Goal: Check status: Check status

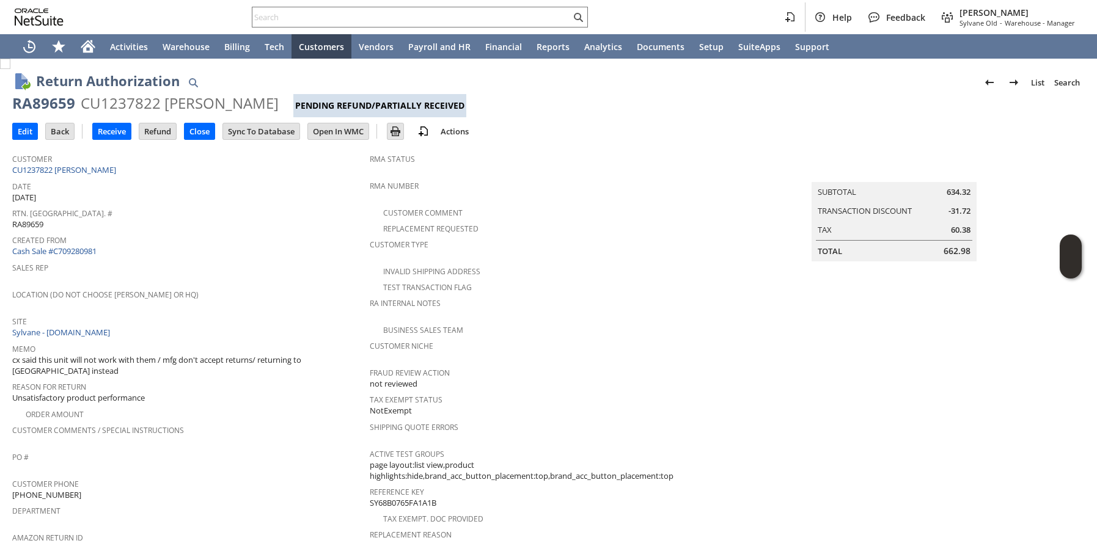
click at [285, 378] on span "Reason For Return" at bounding box center [187, 385] width 351 height 14
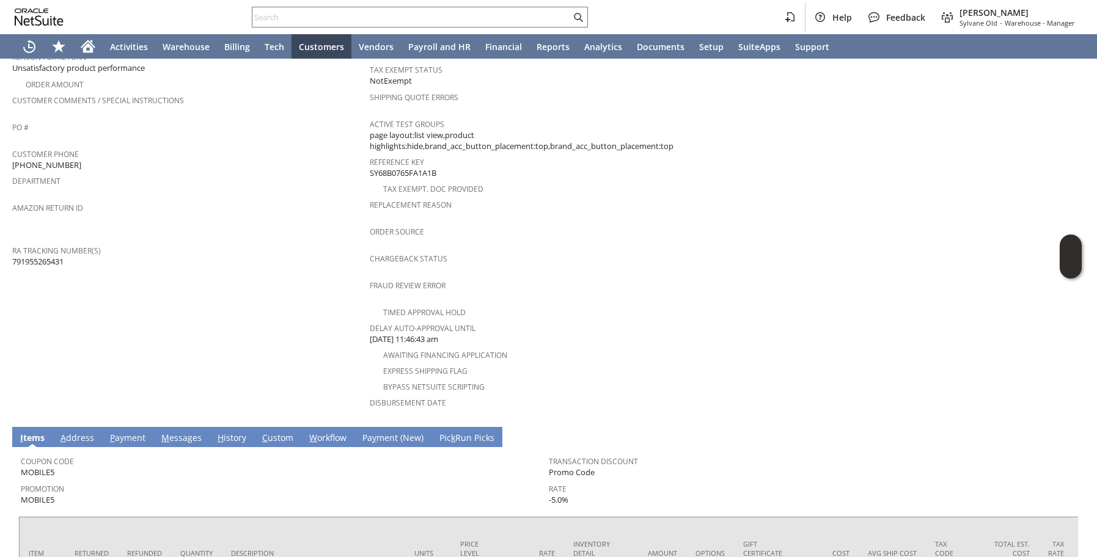
scroll to position [585, 0]
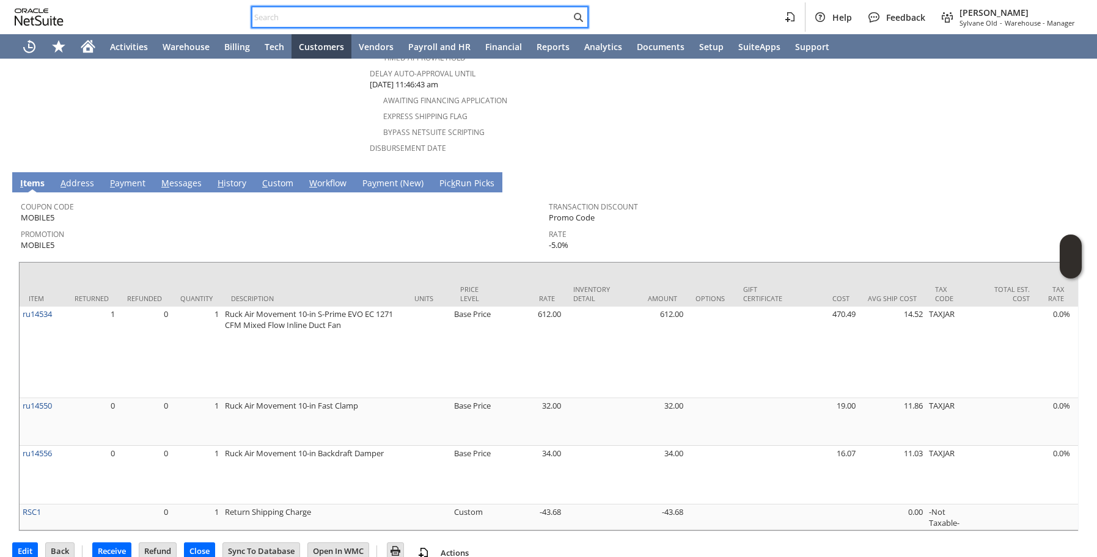
click at [316, 17] on input "text" at bounding box center [411, 17] width 318 height 15
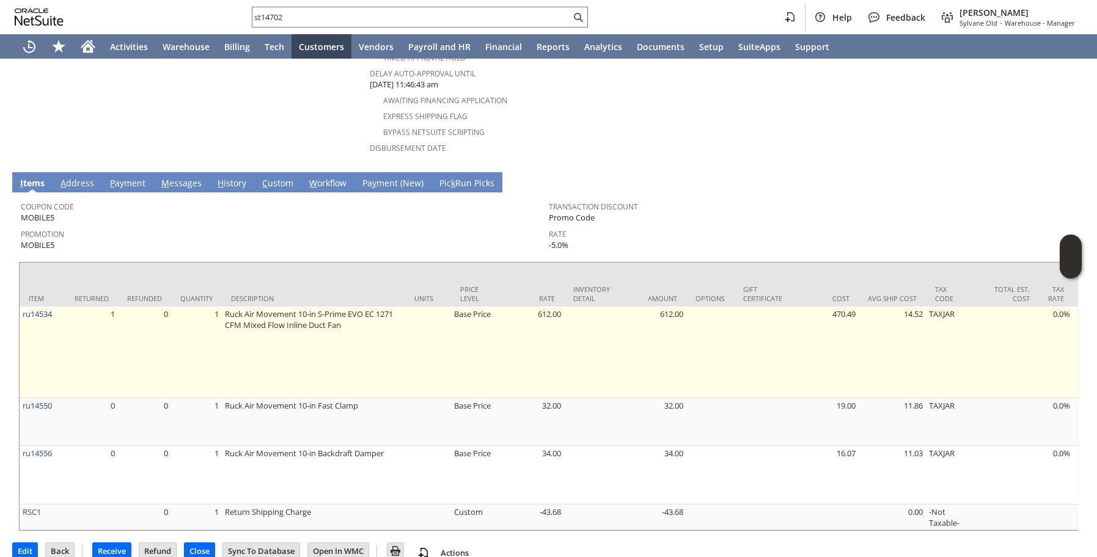
click at [62, 307] on td "ru14534" at bounding box center [43, 353] width 46 height 92
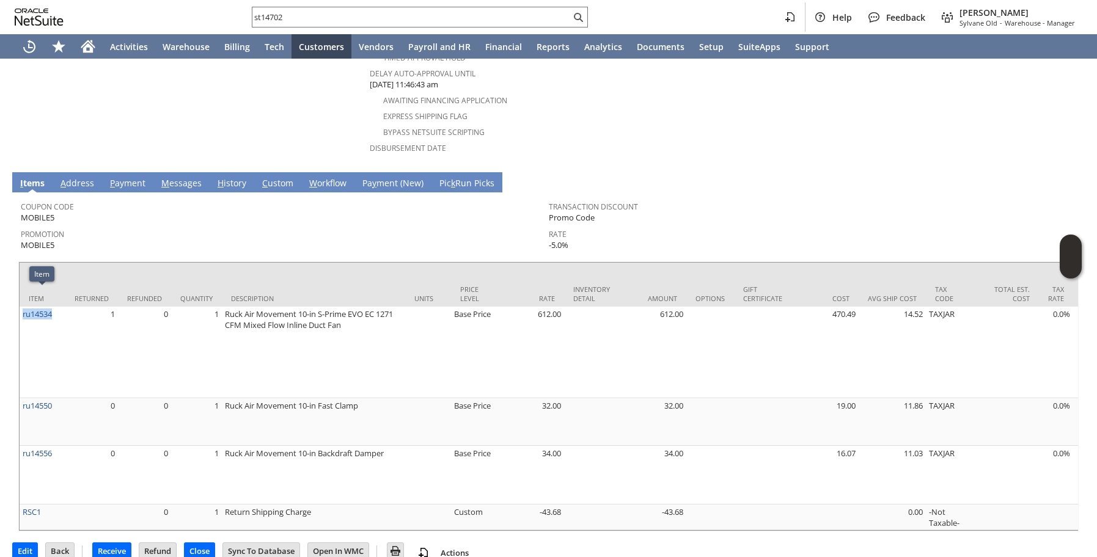
copy link "ru14534"
drag, startPoint x: 301, startPoint y: 4, endPoint x: 296, endPoint y: 20, distance: 16.6
click at [299, 12] on div "st14702 Help Feedback Megan Frampton Sylvane Old - Warehouse - Manager" at bounding box center [548, 17] width 1097 height 34
click at [291, 29] on div "st14702 Help Feedback Megan Frampton Sylvane Old - Warehouse - Manager" at bounding box center [548, 17] width 1097 height 34
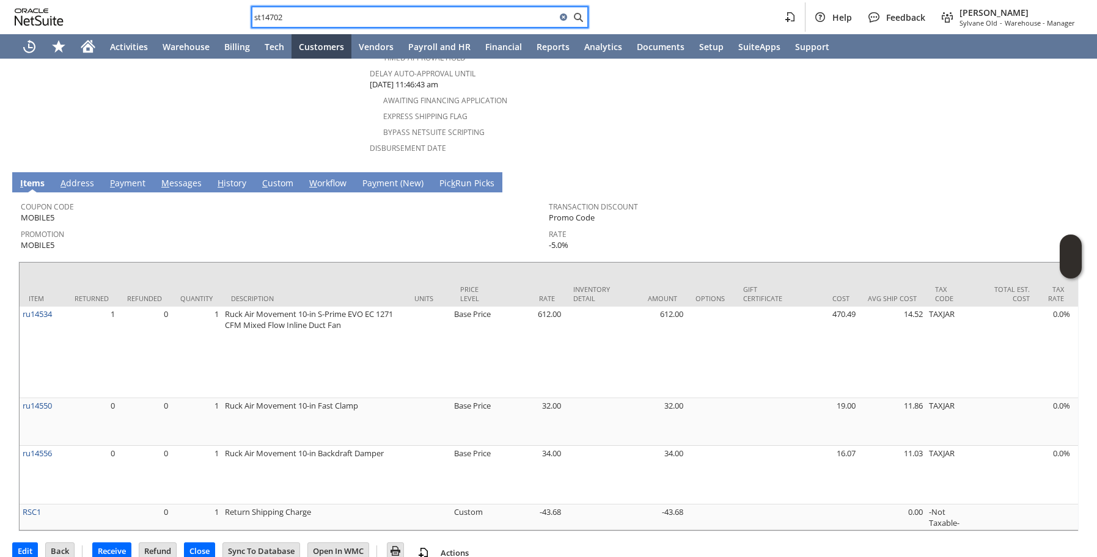
click at [297, 20] on input "st14702" at bounding box center [404, 17] width 304 height 15
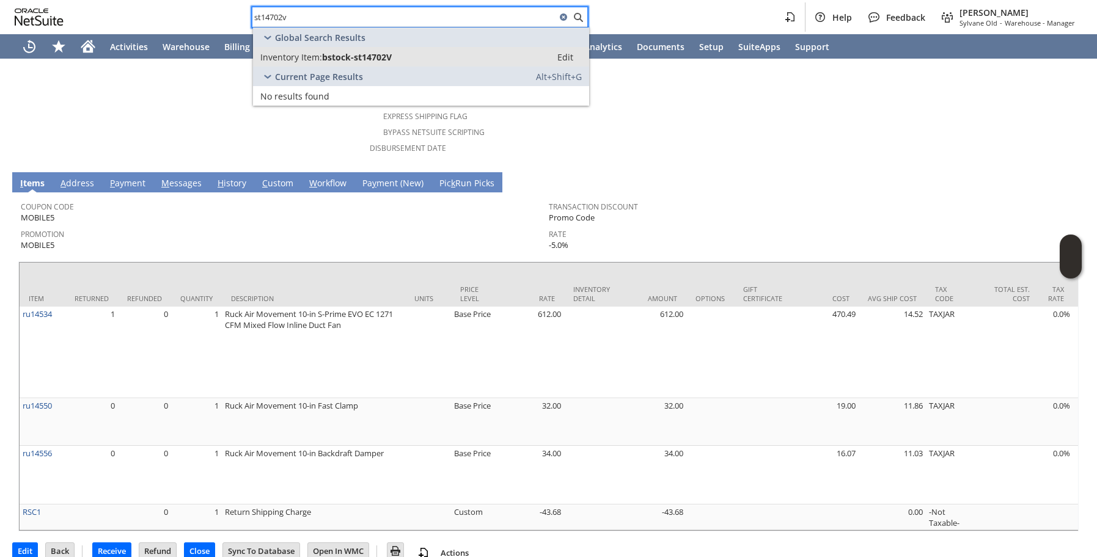
type input "st14702v"
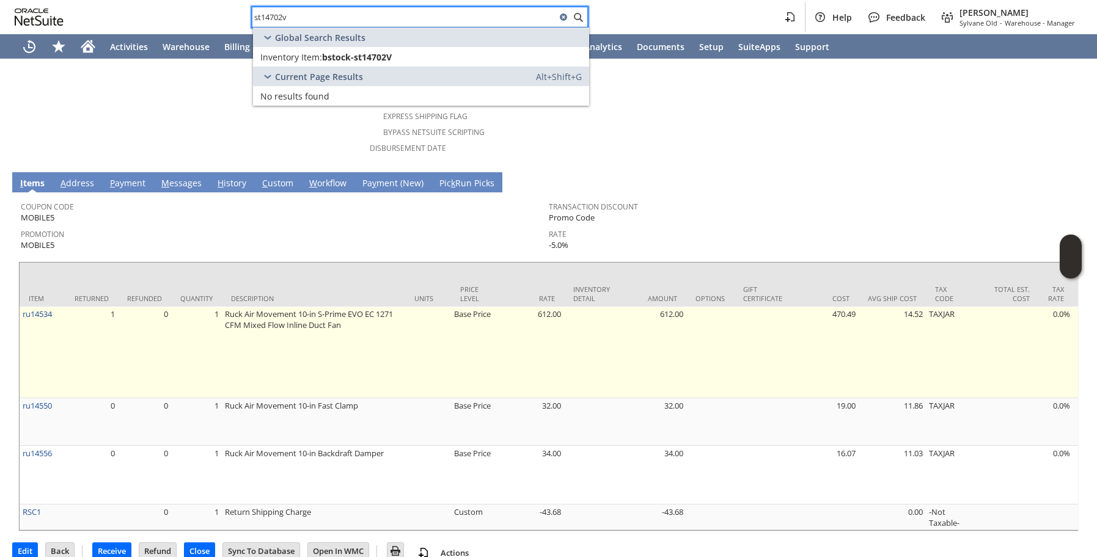
click at [352, 307] on td "Ruck Air Movement 10-in S-Prime EVO EC 1271 CFM Mixed Flow Inline Duct Fan" at bounding box center [313, 353] width 183 height 92
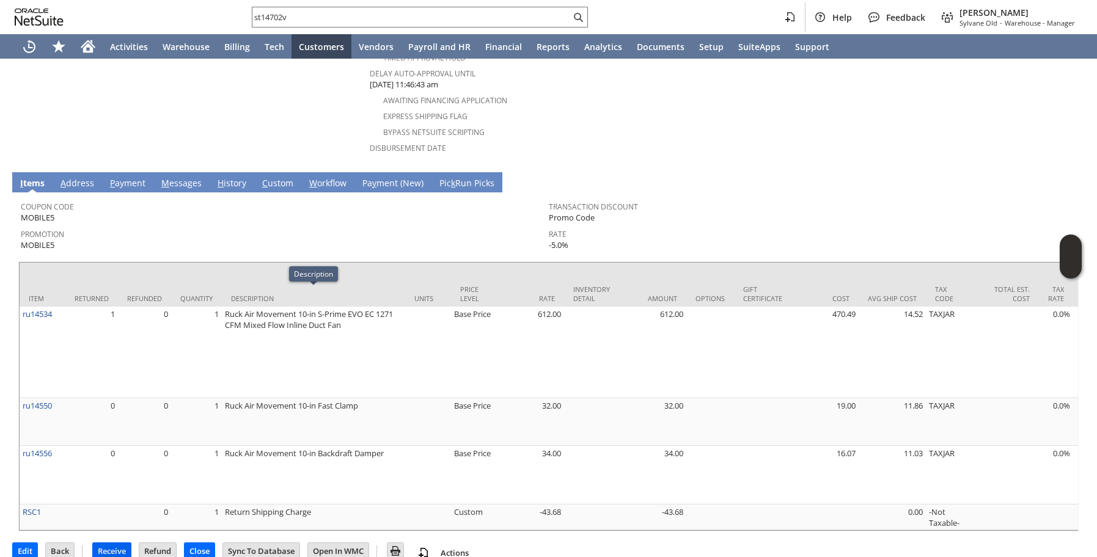
click at [111, 543] on input "Receive" at bounding box center [112, 551] width 38 height 16
click at [233, 177] on link "H istory" at bounding box center [231, 183] width 35 height 13
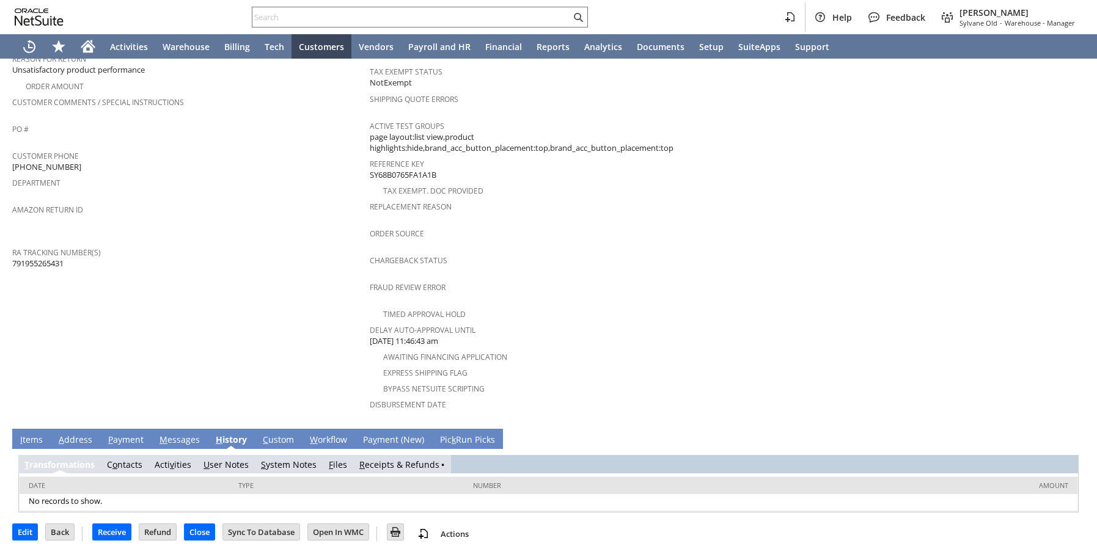
scroll to position [312, 0]
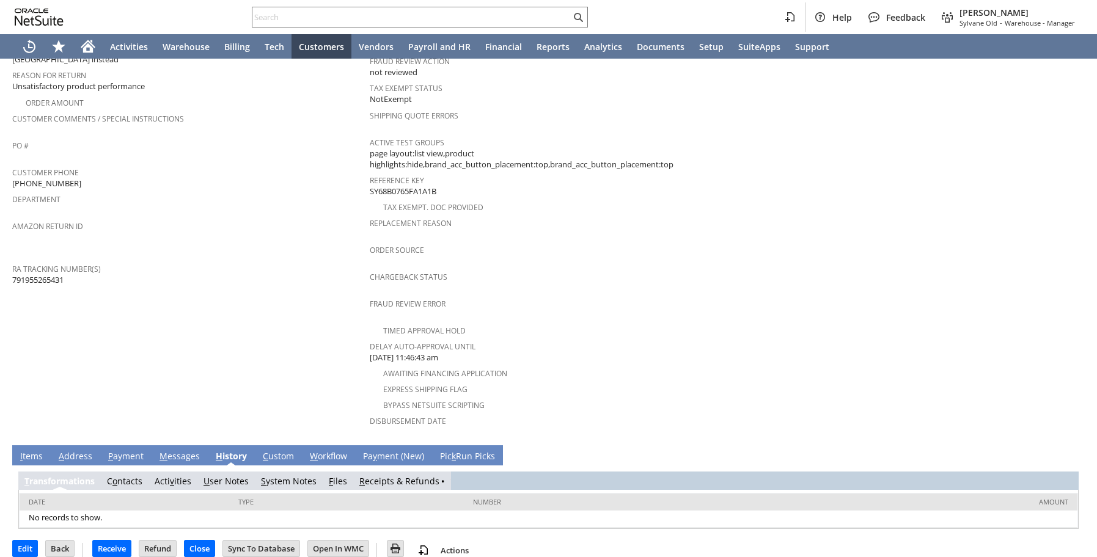
click at [390, 475] on link "R eceipts & Refunds" at bounding box center [399, 481] width 80 height 12
click at [378, 475] on link "R eceipts & Refunds" at bounding box center [404, 481] width 80 height 12
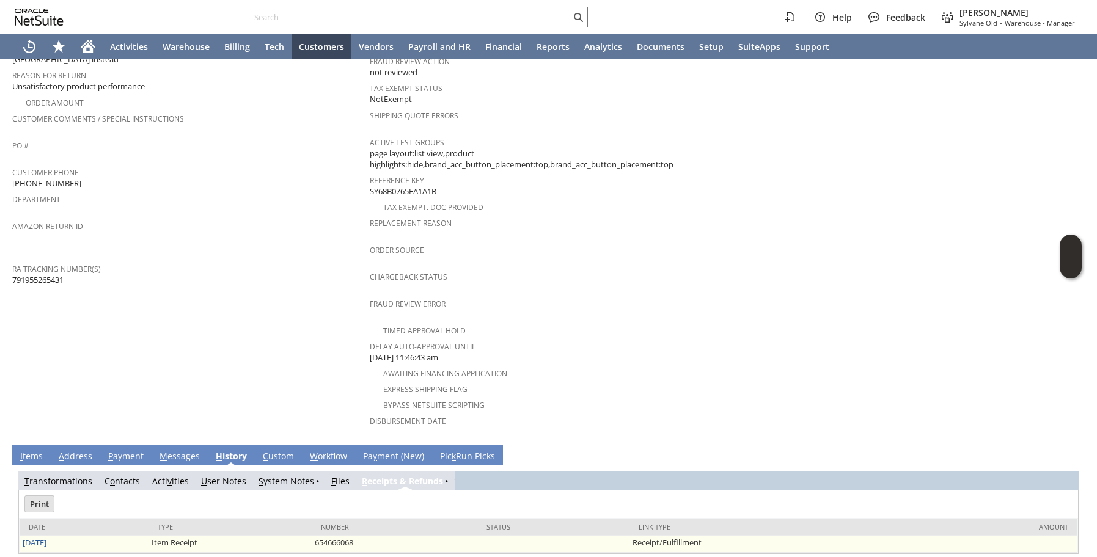
scroll to position [0, 0]
click at [46, 537] on link "[DATE]" at bounding box center [35, 542] width 24 height 11
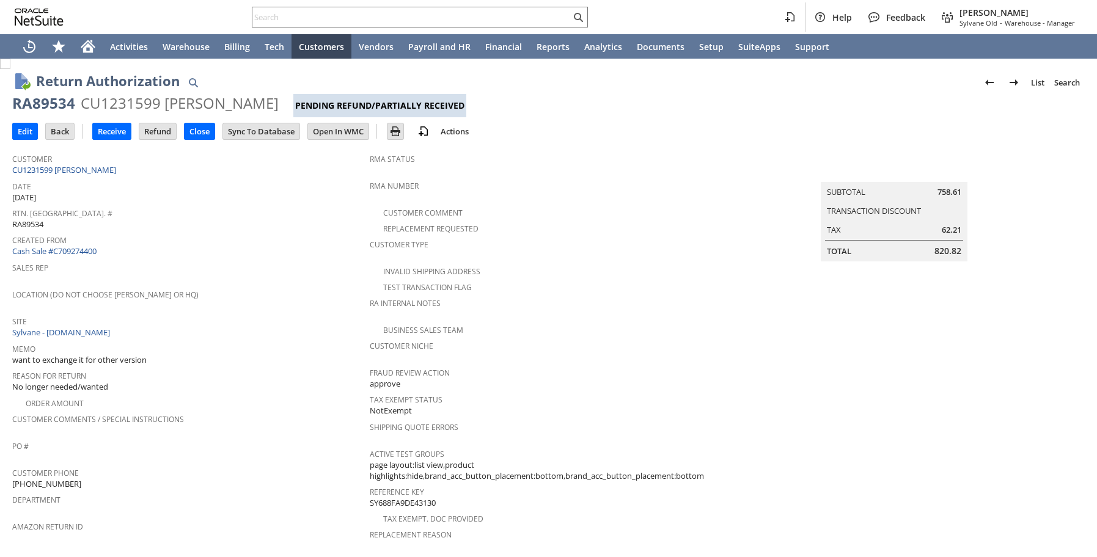
click at [260, 221] on div "Rtn. Auth. # RA89534" at bounding box center [187, 218] width 351 height 26
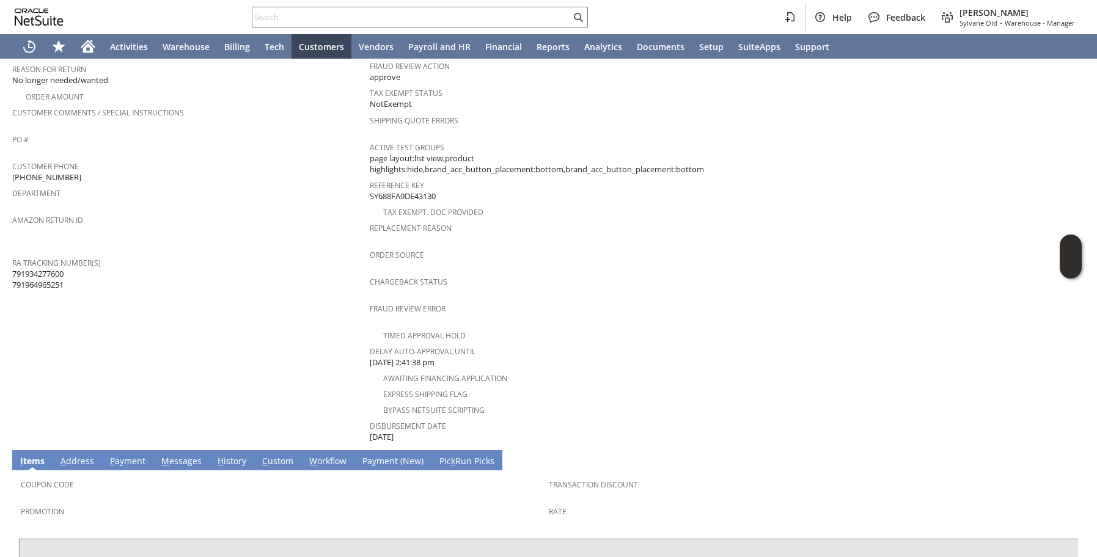
scroll to position [471, 0]
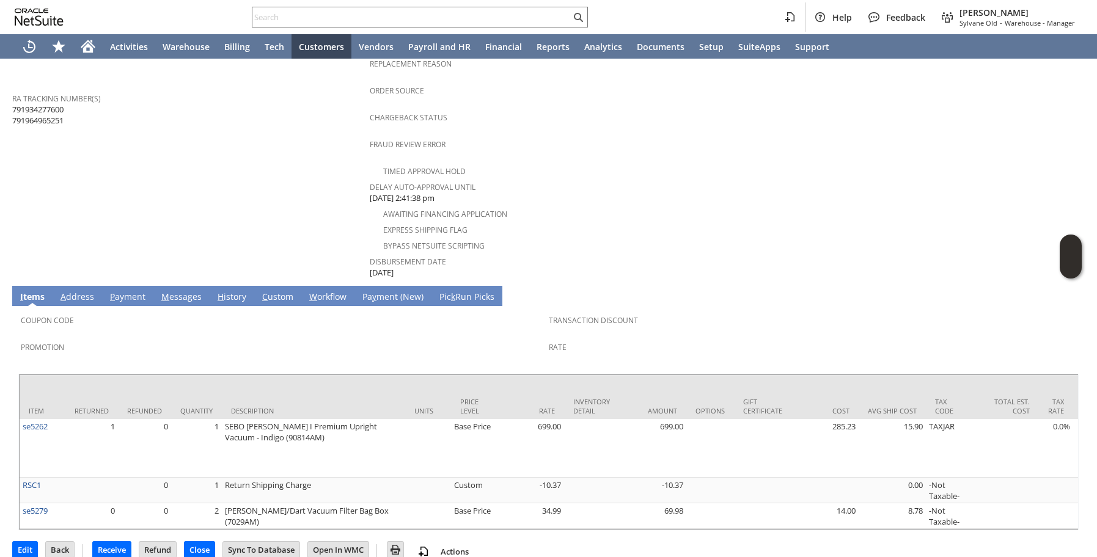
click at [238, 291] on link "H istory" at bounding box center [231, 297] width 35 height 13
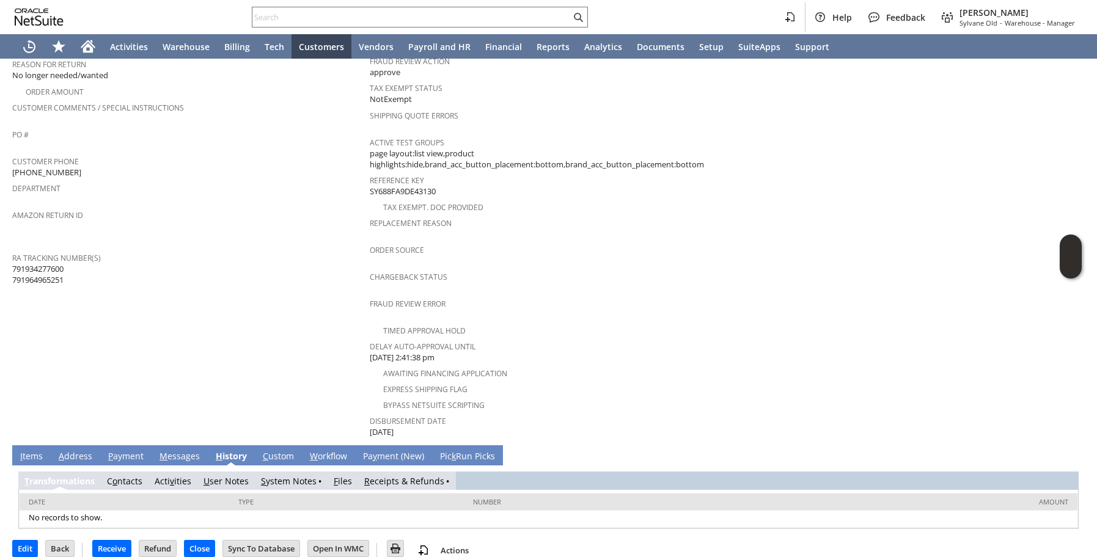
click at [400, 475] on link "R eceipts & Refunds" at bounding box center [404, 481] width 80 height 12
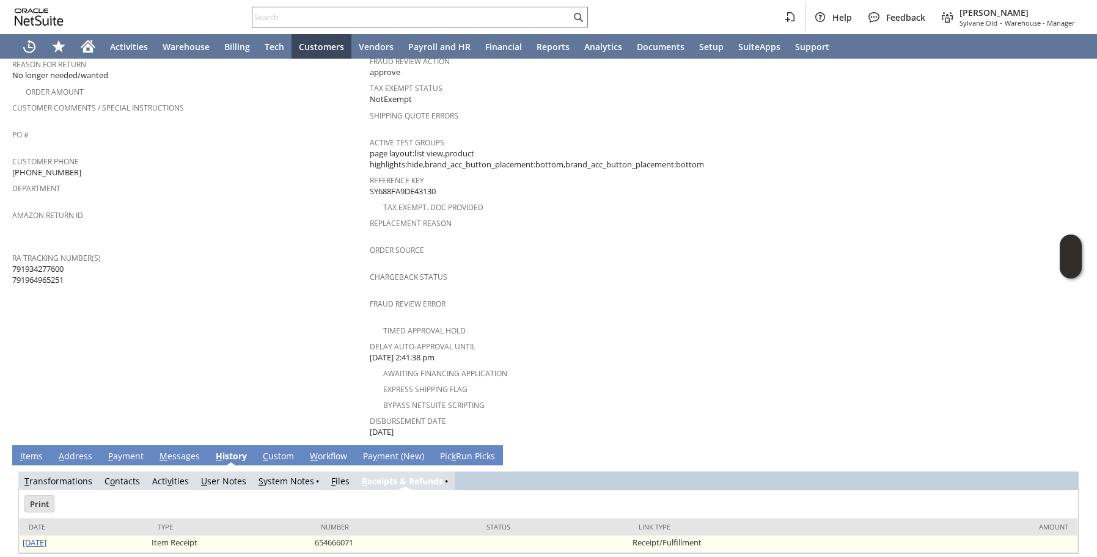
scroll to position [0, 0]
click at [34, 537] on link "[DATE]" at bounding box center [35, 542] width 24 height 11
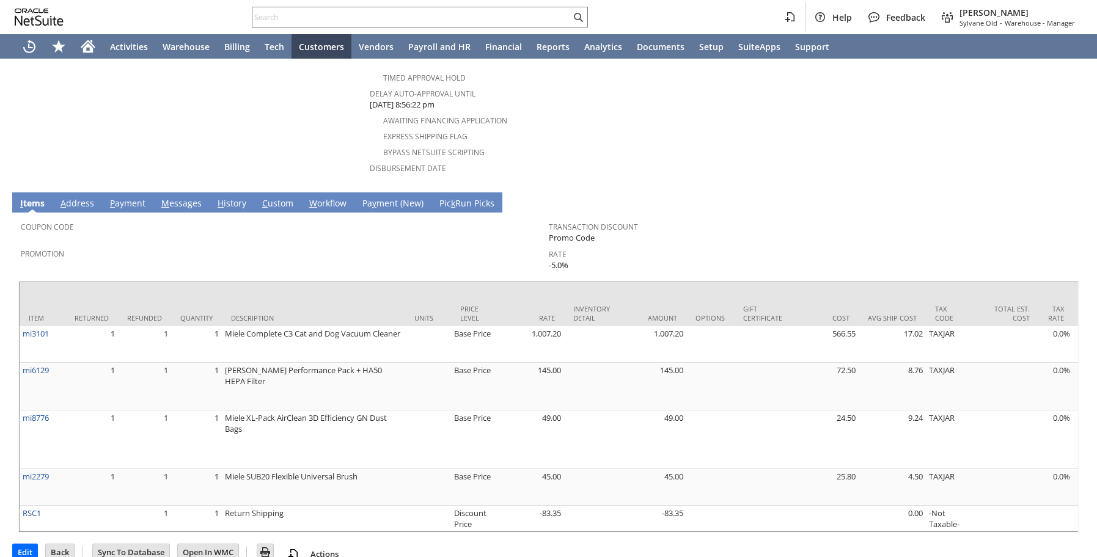
scroll to position [621, 0]
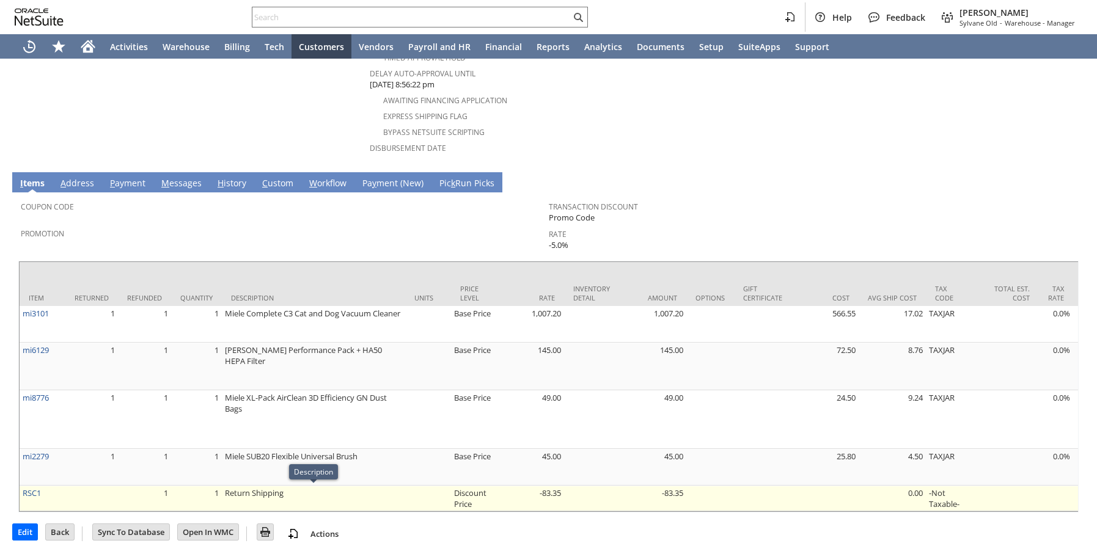
click at [354, 491] on td "Return Shipping" at bounding box center [313, 499] width 183 height 26
click at [294, 496] on td "Return Shipping" at bounding box center [313, 499] width 183 height 26
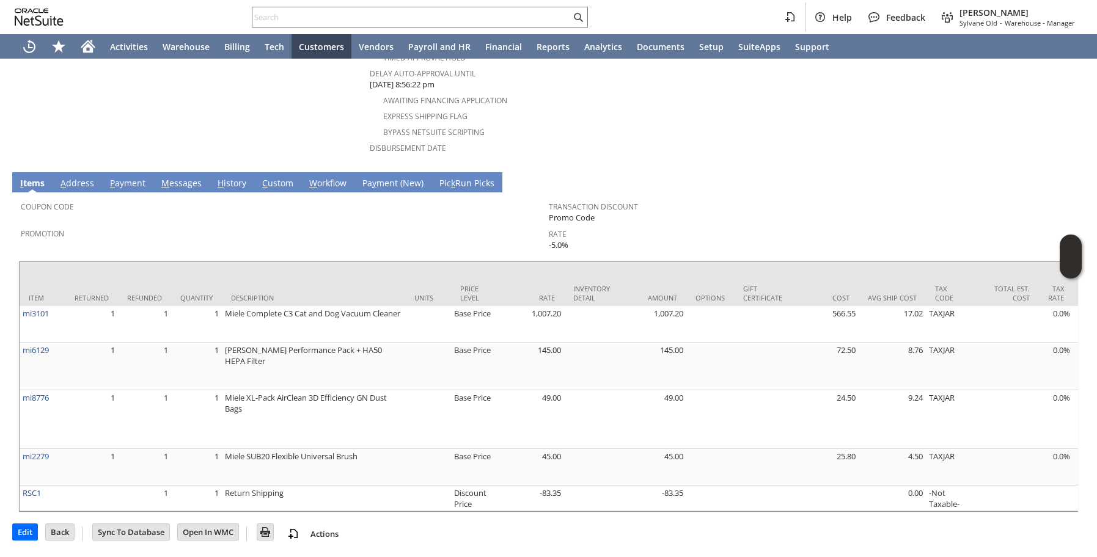
click at [232, 177] on link "H istory" at bounding box center [231, 183] width 35 height 13
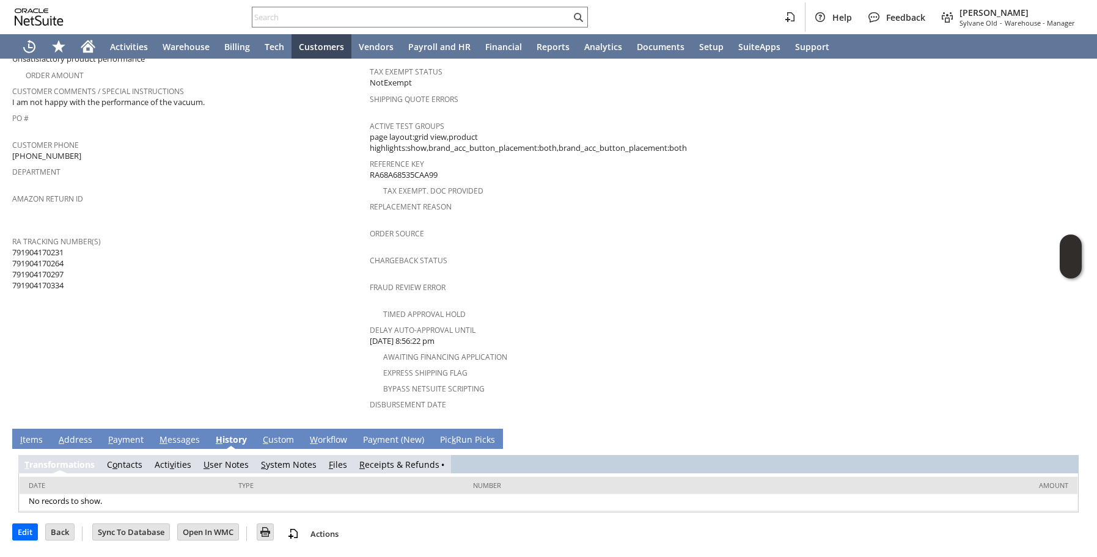
scroll to position [312, 0]
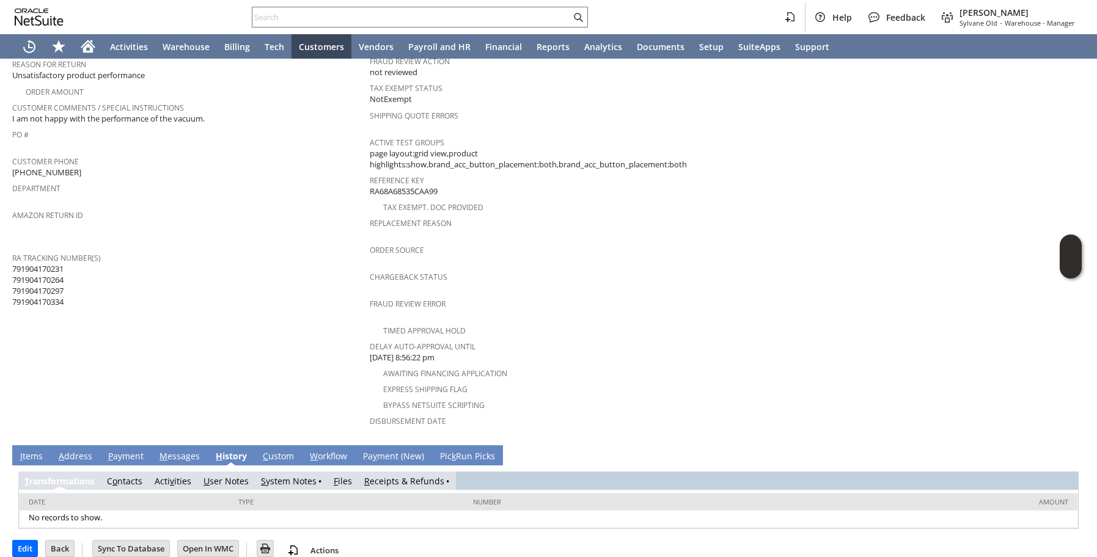
click at [381, 475] on link "R eceipts & Refunds" at bounding box center [404, 481] width 80 height 12
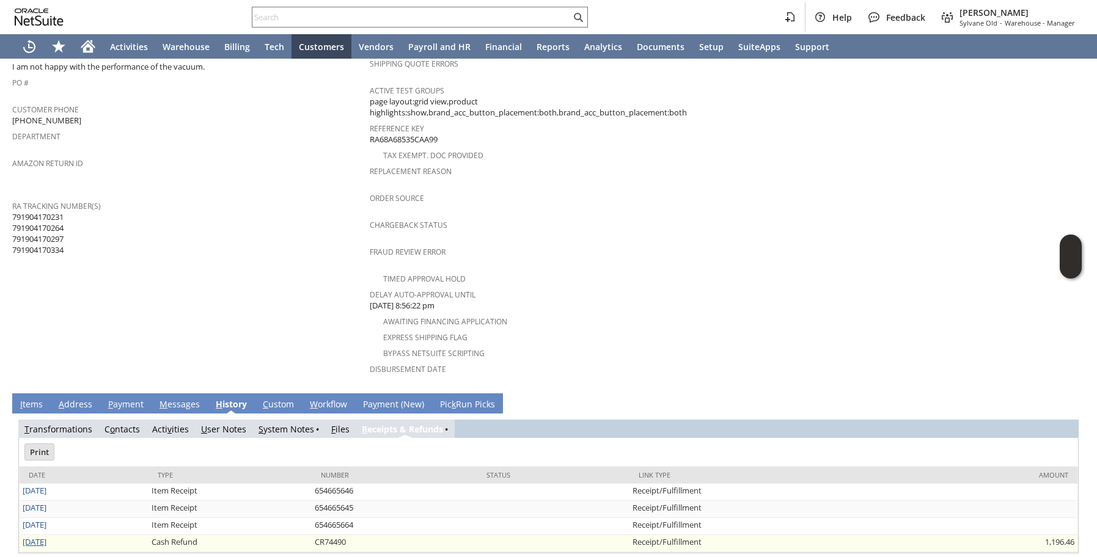
scroll to position [388, 0]
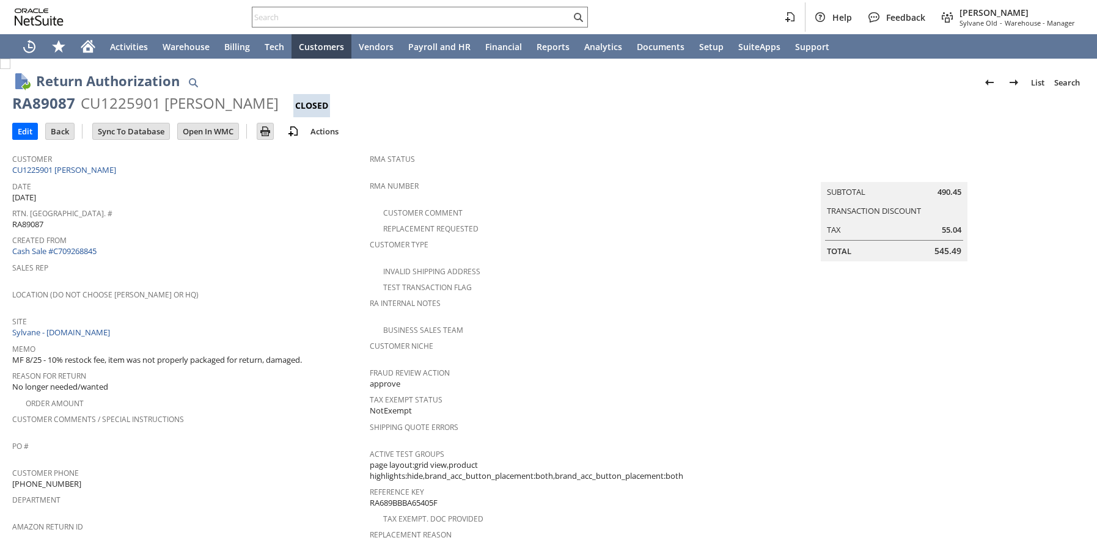
click at [282, 214] on span "Rtn. [GEOGRAPHIC_DATA]. #" at bounding box center [187, 212] width 351 height 14
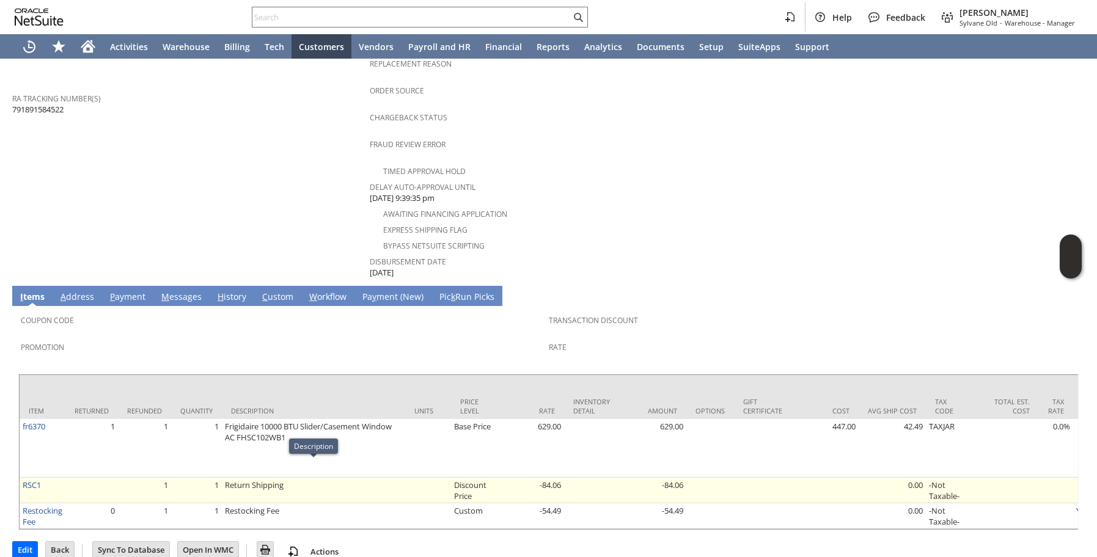
click at [386, 484] on td "Return Shipping" at bounding box center [313, 491] width 183 height 26
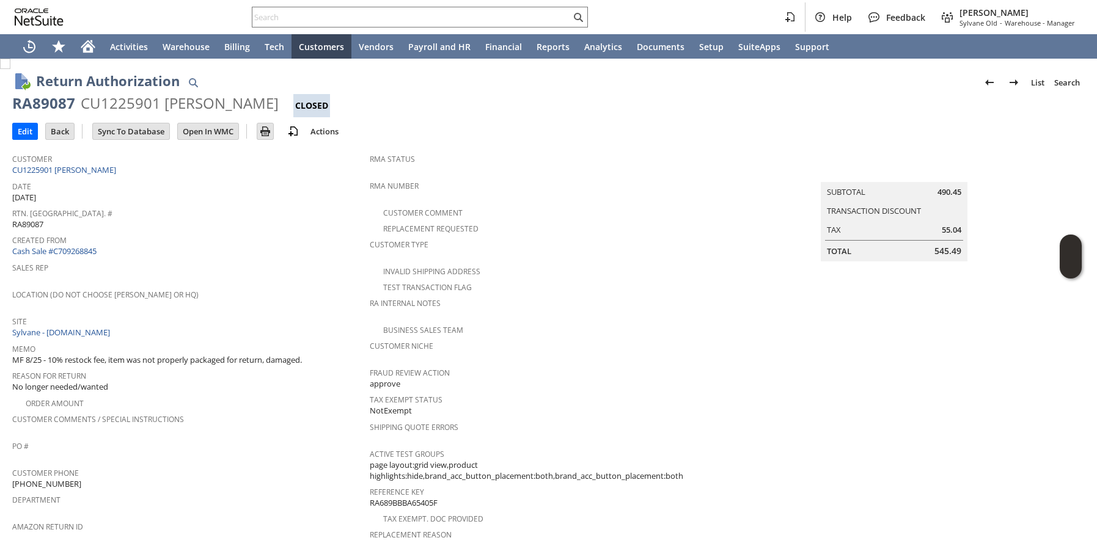
click at [265, 367] on span "Reason For Return" at bounding box center [187, 374] width 351 height 14
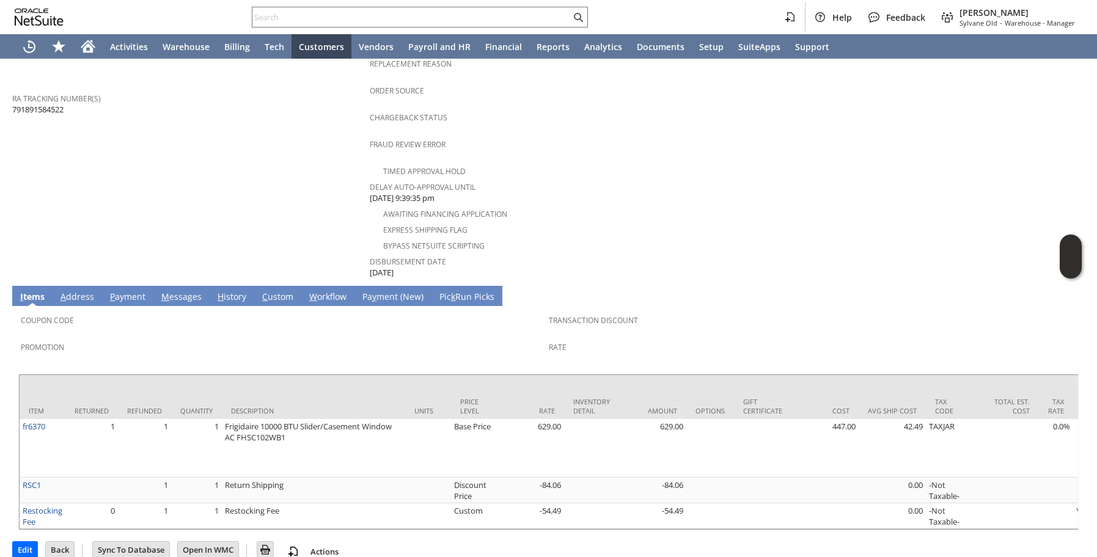
click at [219, 291] on span "H" at bounding box center [220, 297] width 6 height 12
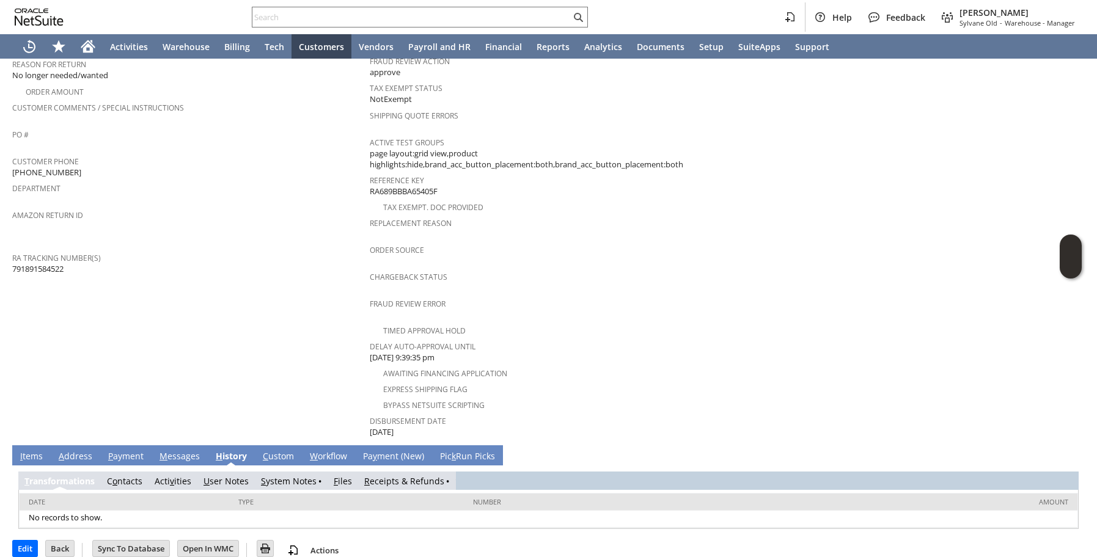
click at [394, 475] on link "R eceipts & Refunds" at bounding box center [404, 481] width 80 height 12
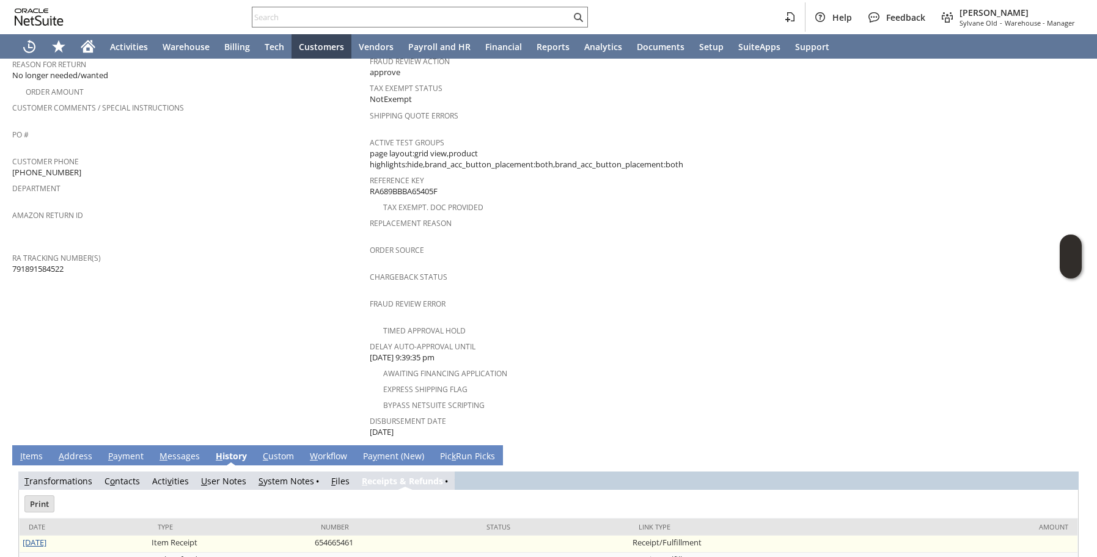
scroll to position [0, 0]
click at [38, 537] on link "8/22/2025" at bounding box center [35, 542] width 24 height 11
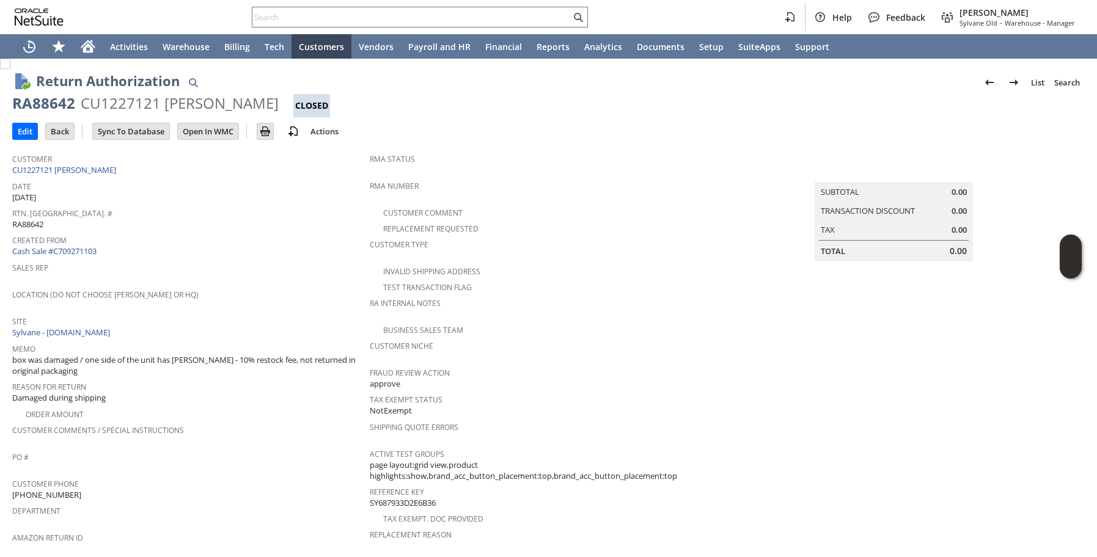
click at [233, 355] on span "box was damaged / one side of the unit has dent MF - 10% restock fee, not retur…" at bounding box center [187, 365] width 351 height 23
click at [233, 383] on span "Reason For Return" at bounding box center [187, 385] width 351 height 14
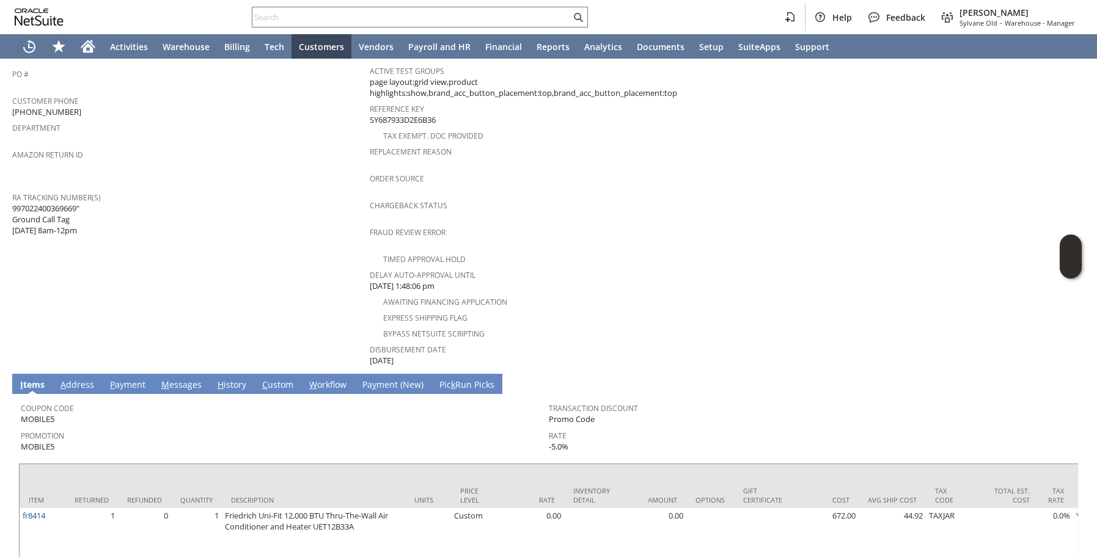
scroll to position [442, 0]
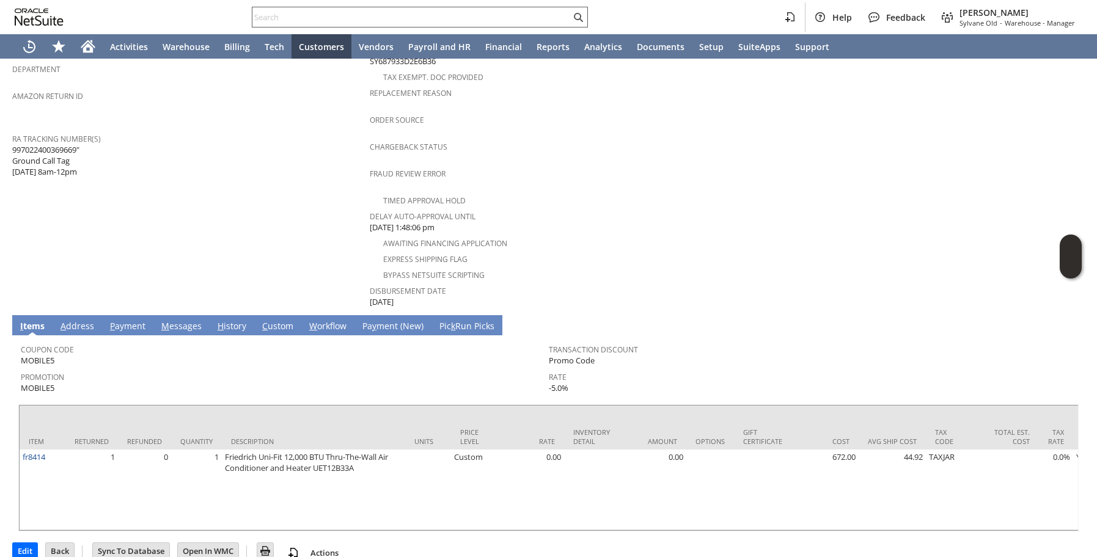
click at [290, 18] on input "text" at bounding box center [411, 17] width 318 height 15
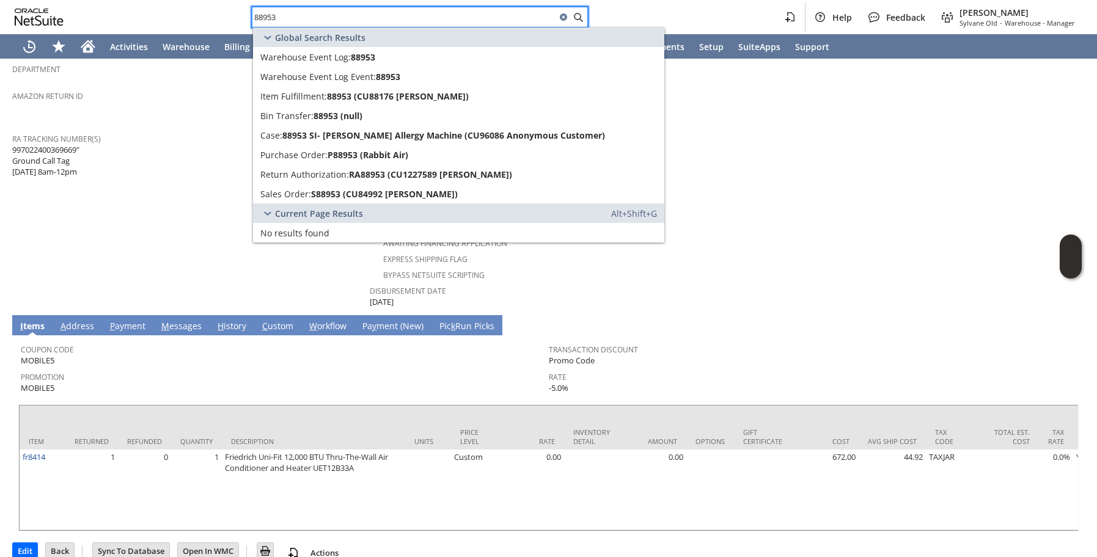
click at [290, 18] on input "88953" at bounding box center [404, 17] width 304 height 15
click at [156, 153] on div "RA Tracking Number(s) 997022400369669" Ground Call Tag 7/25 8am-12pm" at bounding box center [187, 154] width 351 height 48
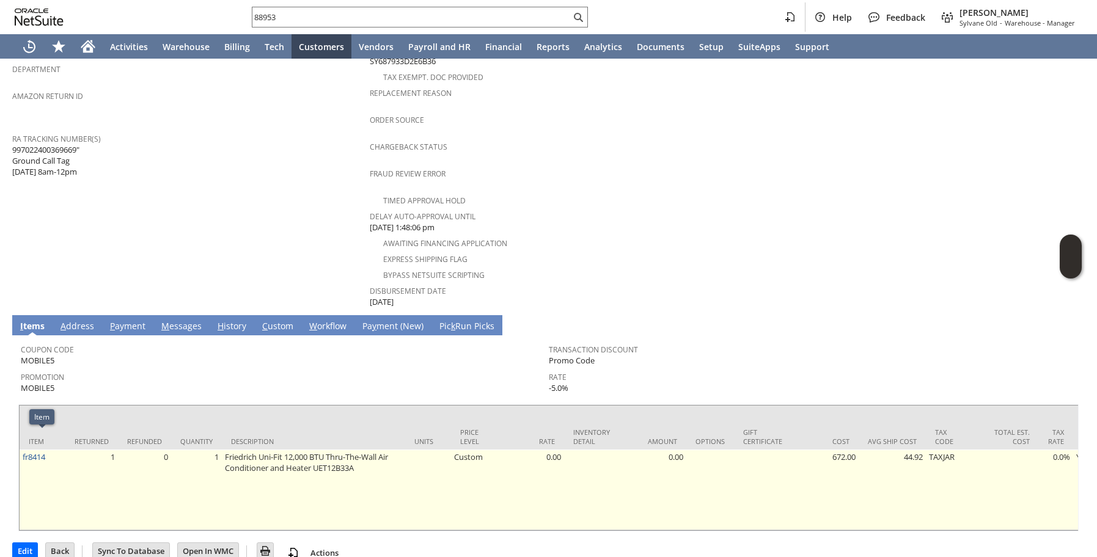
click at [49, 450] on td "fr8414" at bounding box center [43, 490] width 46 height 81
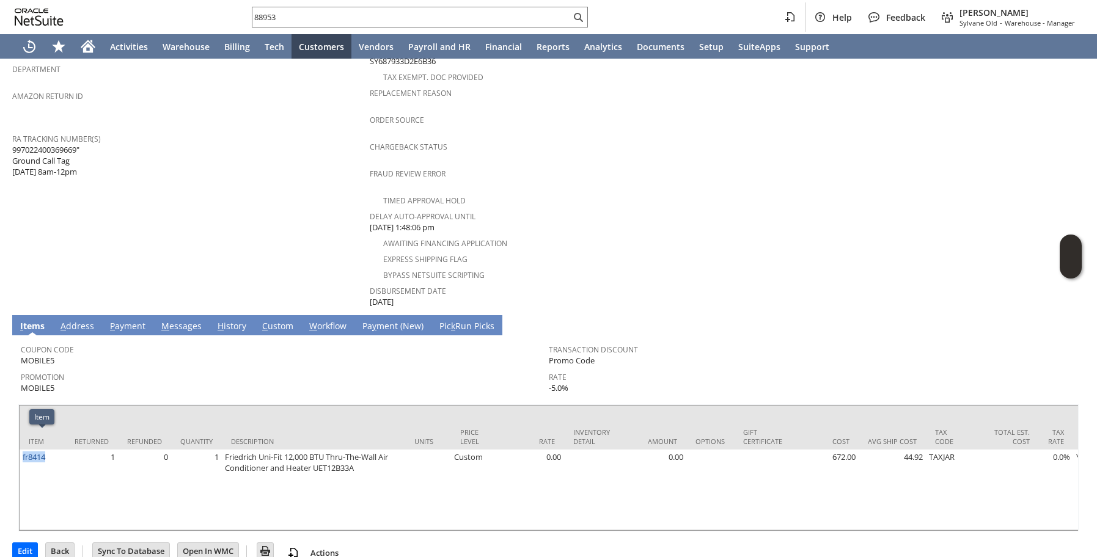
copy link "fr8414"
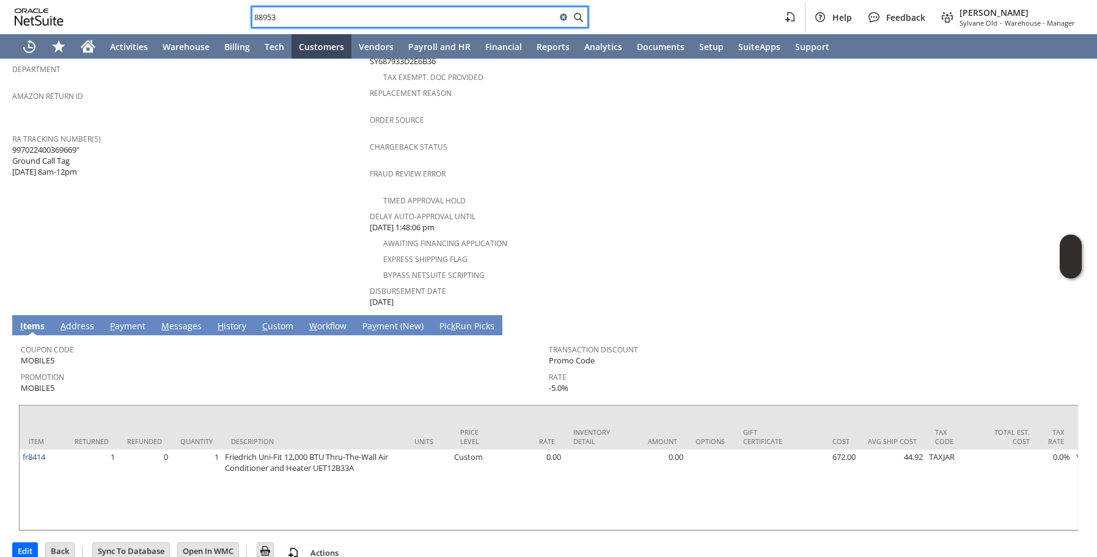
click at [450, 14] on input "88953" at bounding box center [404, 17] width 304 height 15
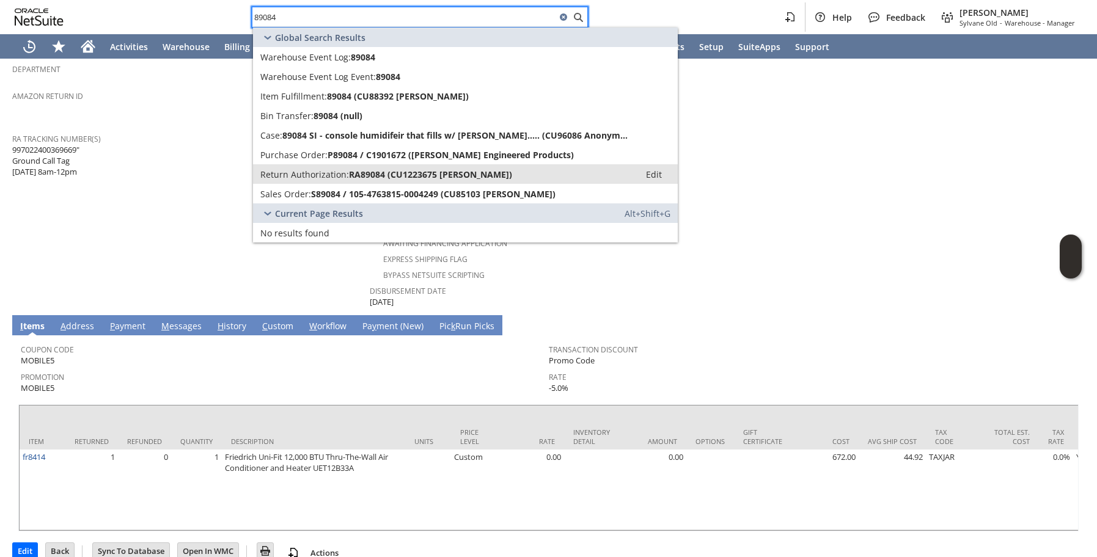
type input "89084"
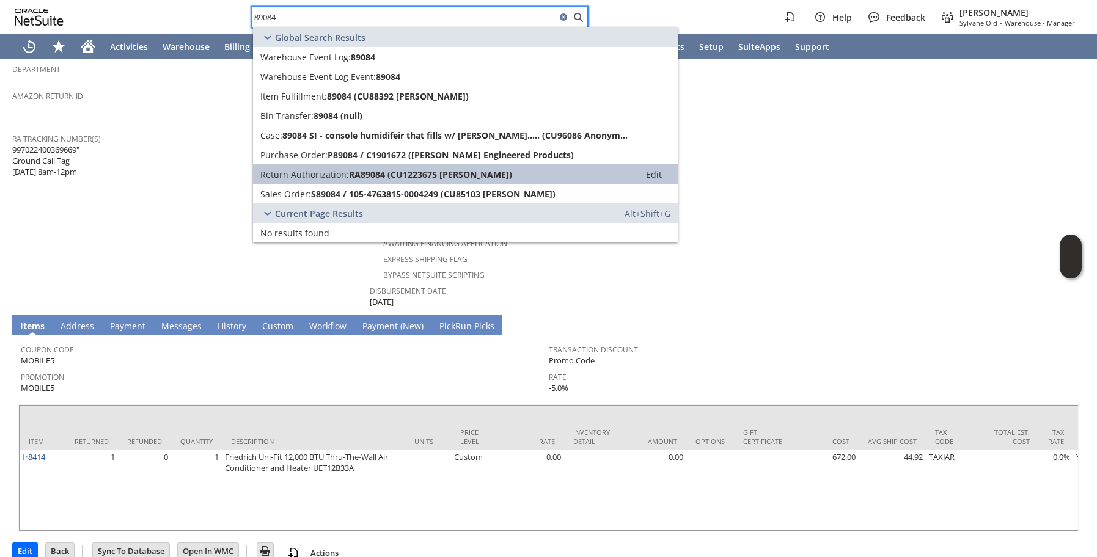
click at [384, 176] on span "RA89084 (CU1223675 Steven Kerner)" at bounding box center [430, 175] width 163 height 12
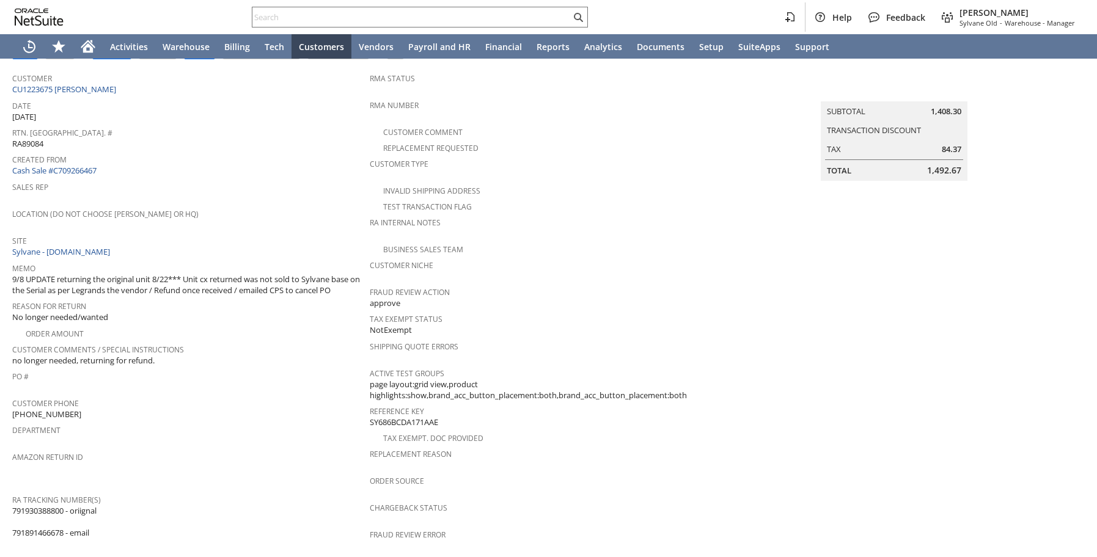
click at [255, 288] on span "9/8 UPDATE returning the original unit 8/22*** Unit cx returned was not sold to…" at bounding box center [187, 285] width 351 height 23
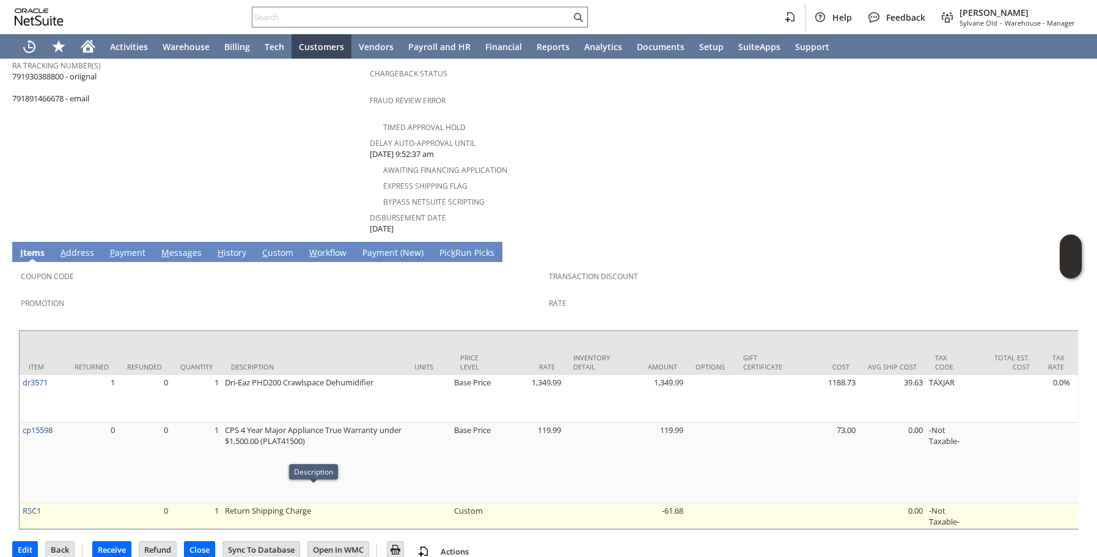
click at [670, 503] on td "-61.68" at bounding box center [652, 516] width 67 height 26
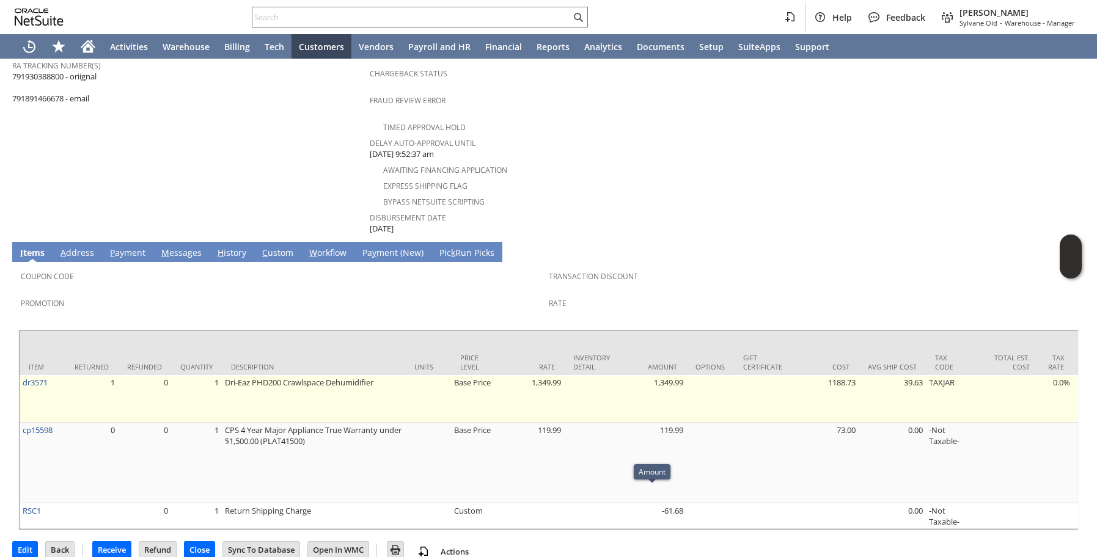
click at [651, 396] on td "1,349.99" at bounding box center [652, 399] width 67 height 48
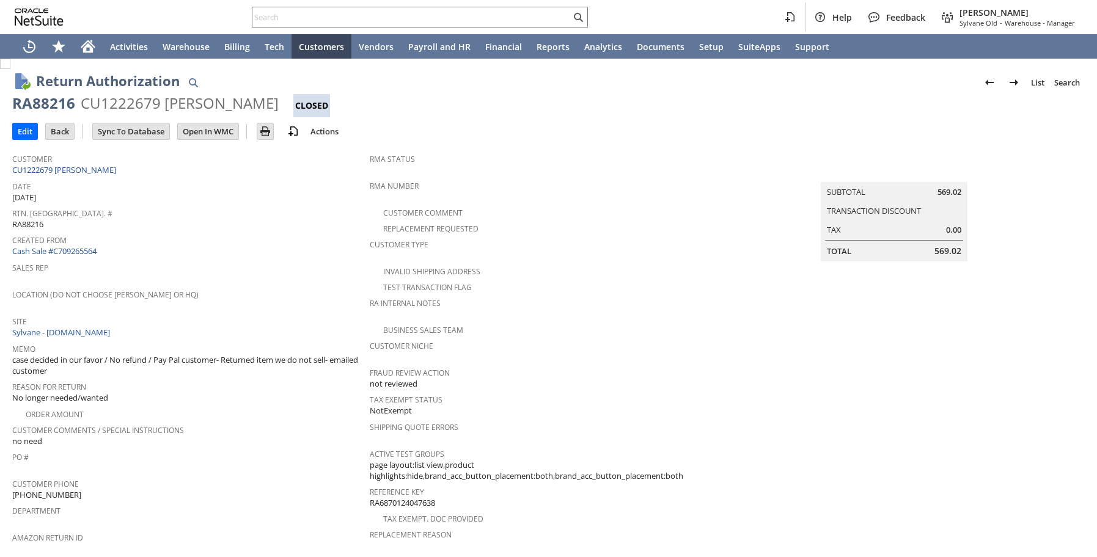
scroll to position [467, 0]
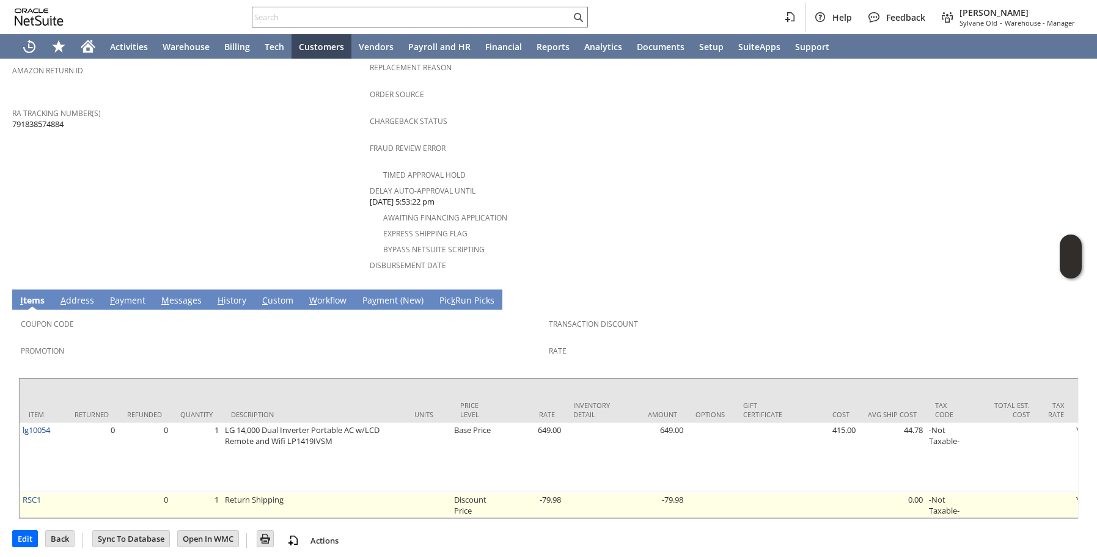
click at [458, 495] on td "Discount Price" at bounding box center [474, 505] width 46 height 26
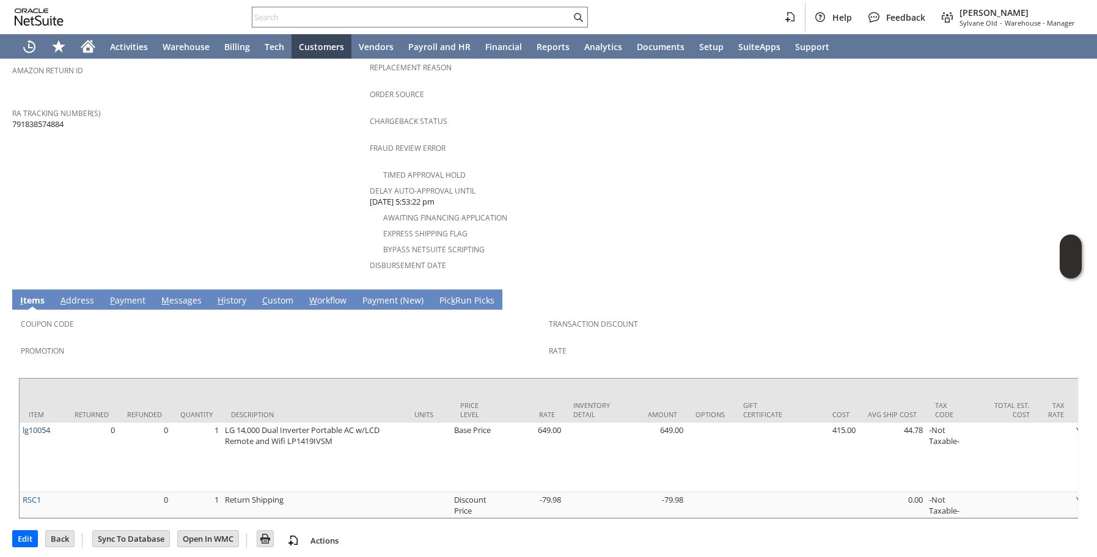
scroll to position [0, 0]
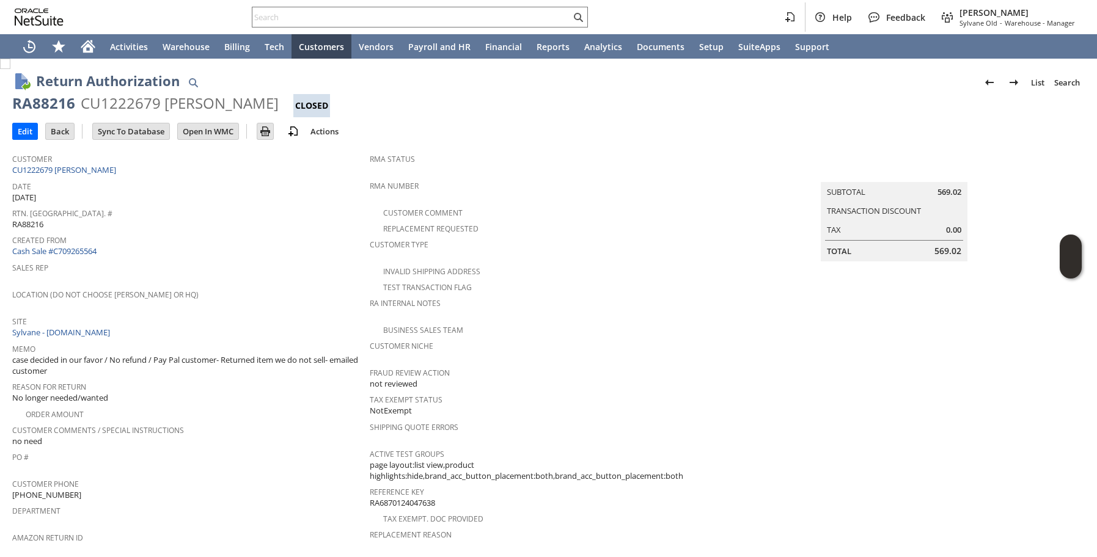
click at [234, 378] on span "Reason For Return" at bounding box center [187, 385] width 351 height 14
click at [170, 357] on span "case decided in our favor / No refund / Pay Pal customer- Returned item we do n…" at bounding box center [187, 365] width 351 height 23
click at [192, 381] on span "Reason For Return" at bounding box center [187, 385] width 351 height 14
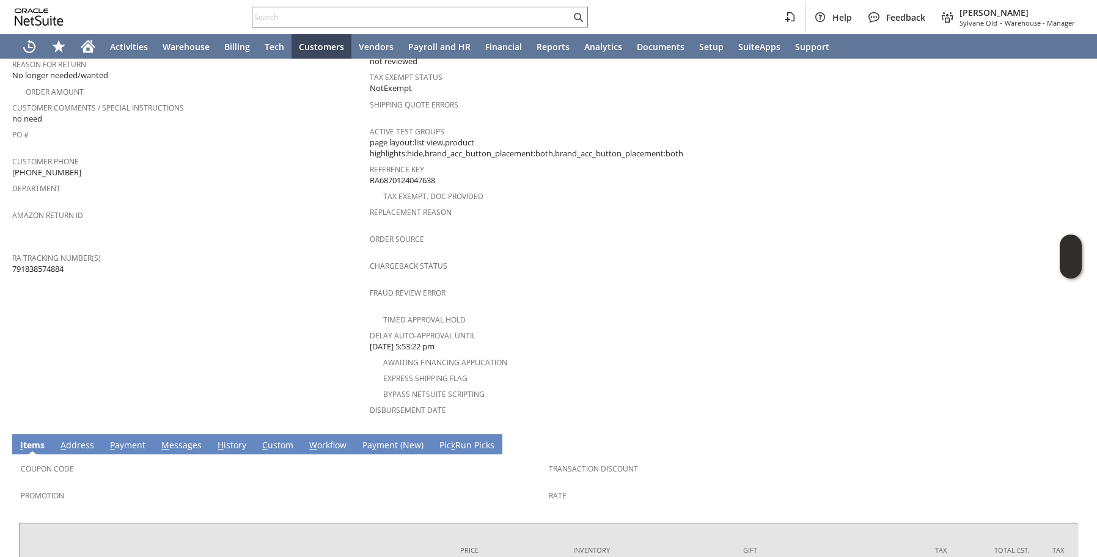
click at [227, 439] on link "H istory" at bounding box center [231, 445] width 35 height 13
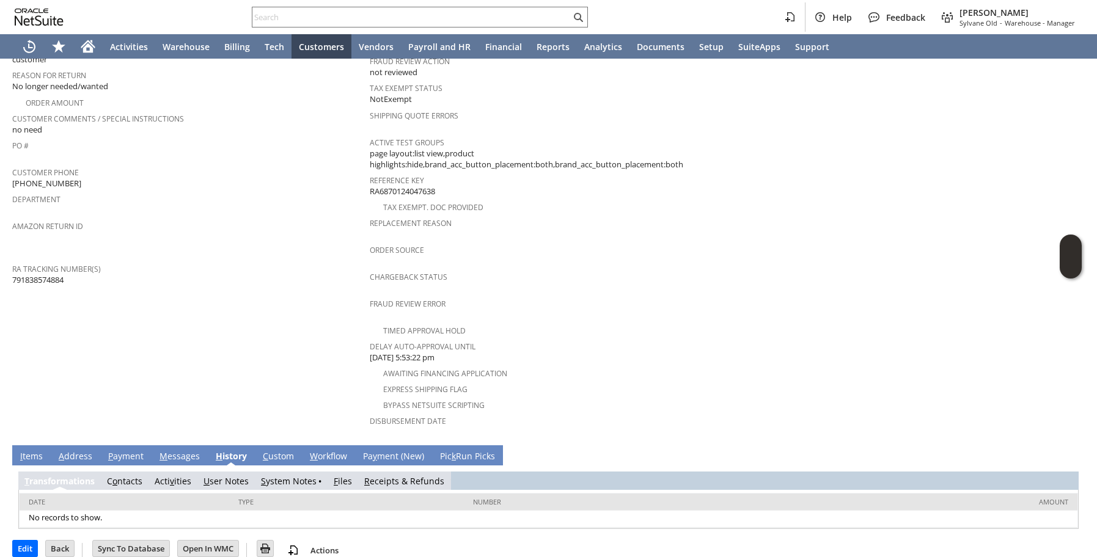
click at [378, 475] on link "R eceipts & Refunds" at bounding box center [404, 481] width 80 height 12
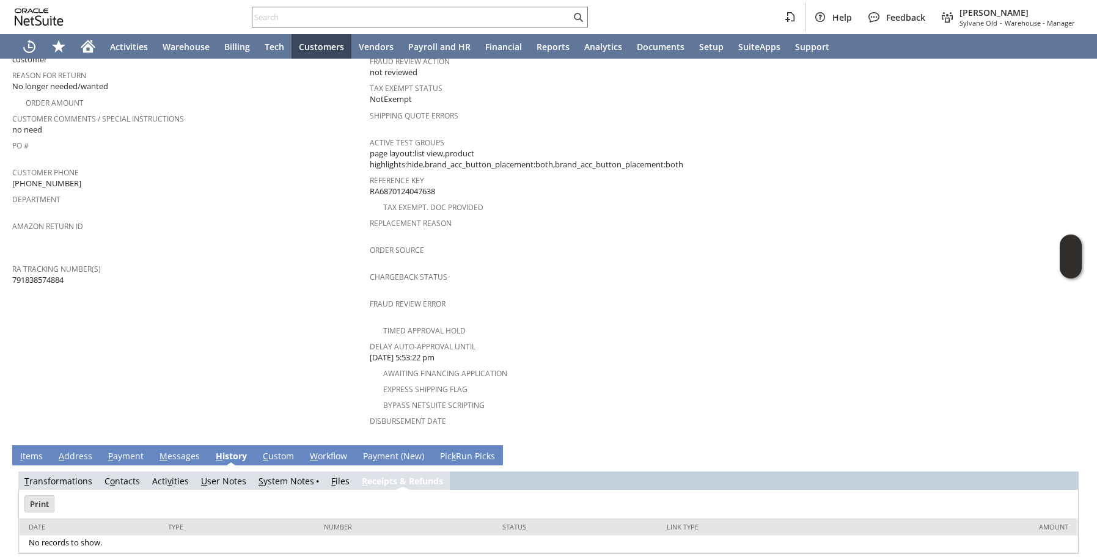
scroll to position [337, 0]
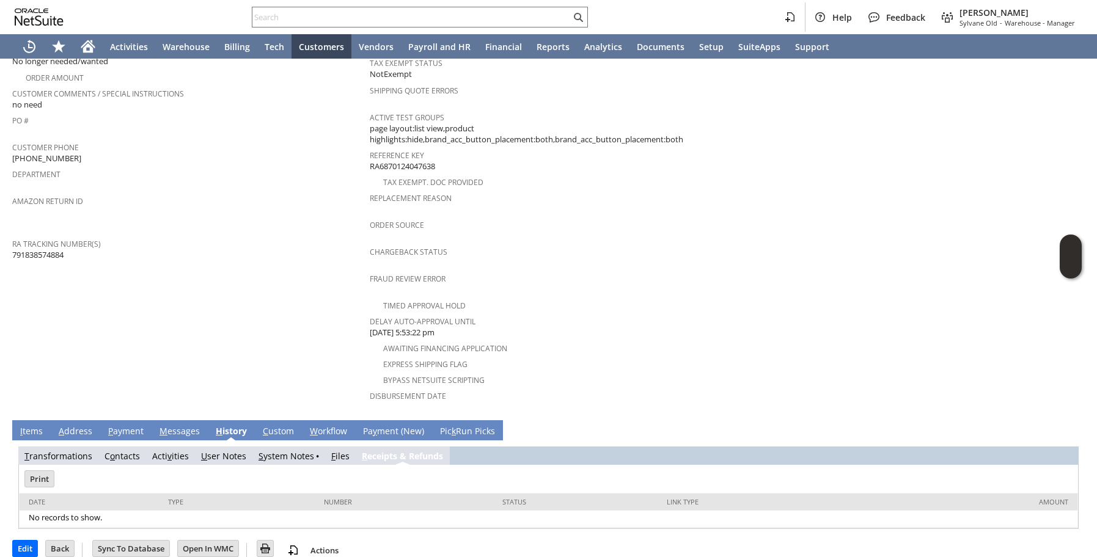
click at [40, 425] on link "I tems" at bounding box center [31, 431] width 29 height 13
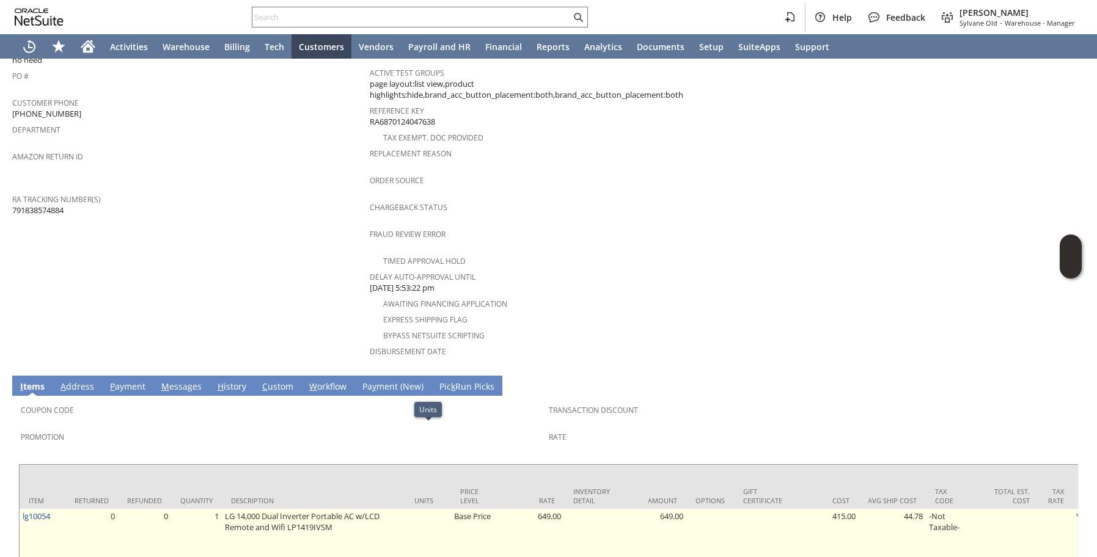
scroll to position [0, 0]
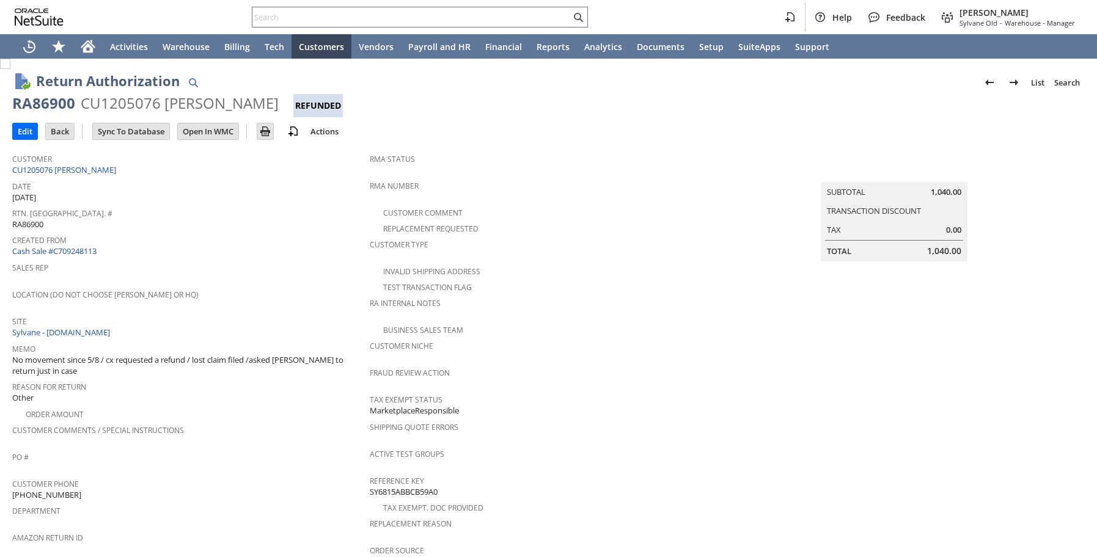
scroll to position [442, 0]
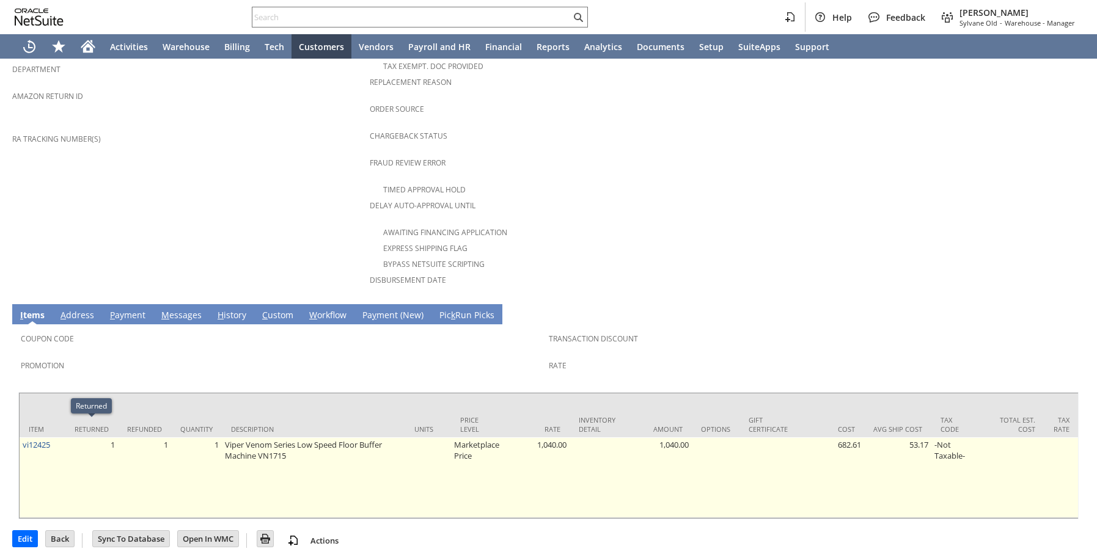
click at [63, 437] on td "vi12425" at bounding box center [43, 477] width 46 height 81
copy link "vi12425"
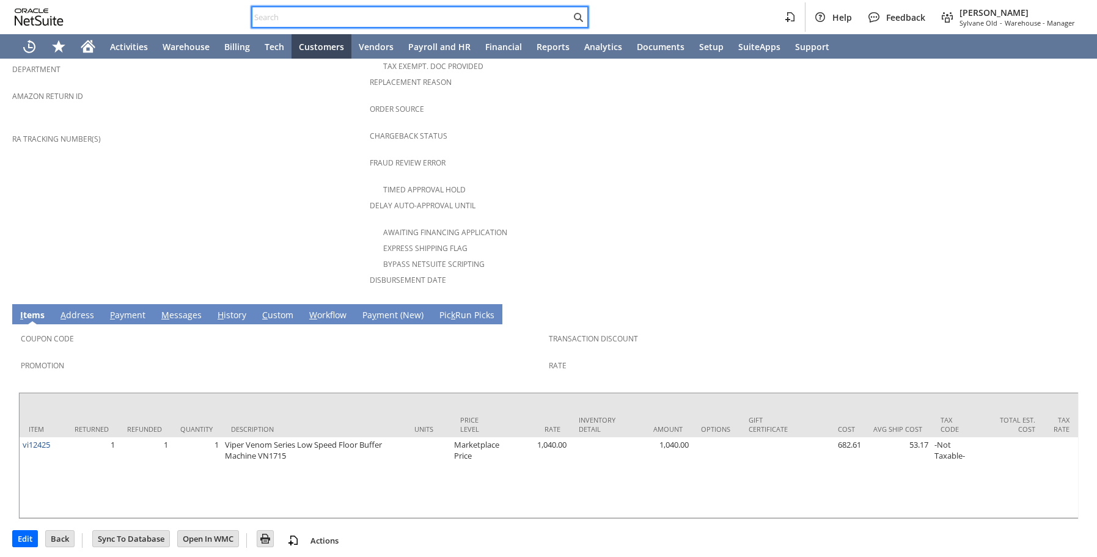
click at [316, 12] on input "text" at bounding box center [411, 17] width 318 height 15
paste input "vi12425"
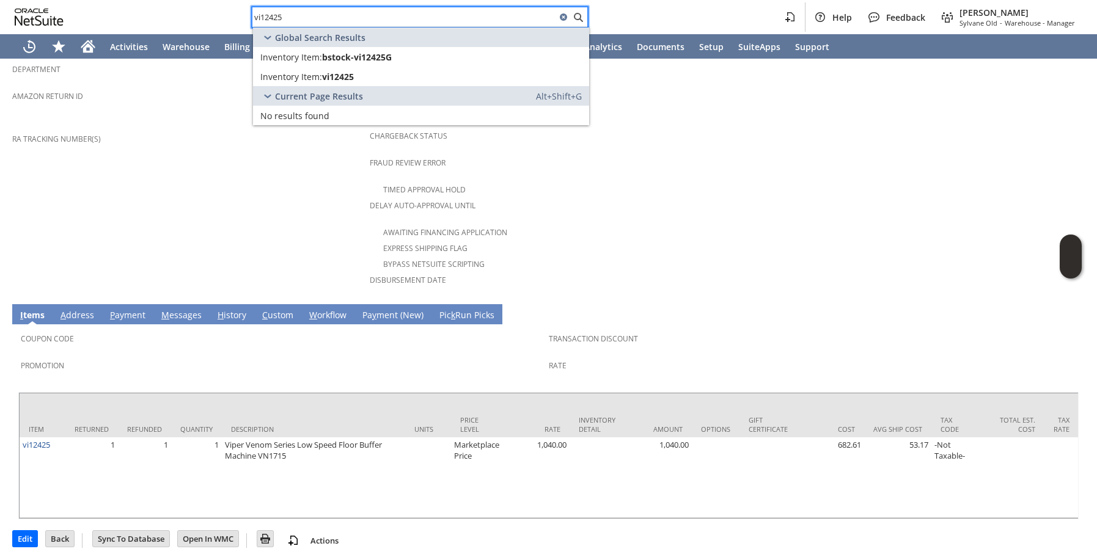
type input "vi12425"
